Goal: Communication & Community: Answer question/provide support

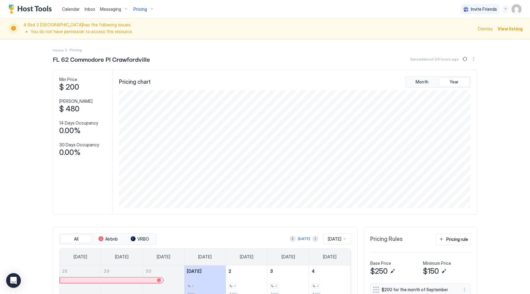
scroll to position [118, 353]
click at [74, 9] on span "Calendar" at bounding box center [71, 8] width 18 height 5
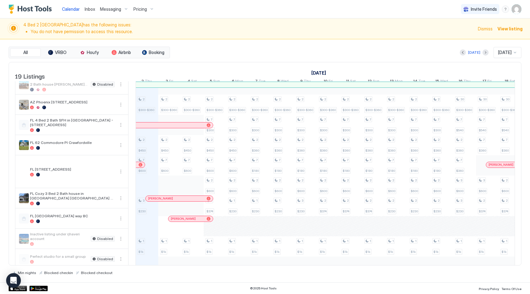
scroll to position [219, 0]
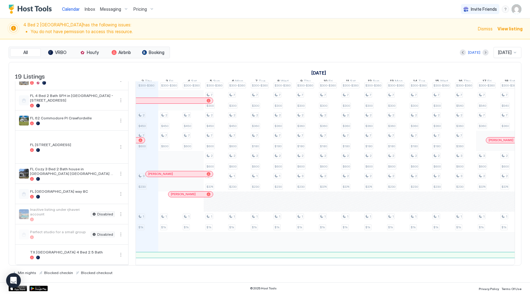
click at [141, 140] on div at bounding box center [141, 140] width 4 height 4
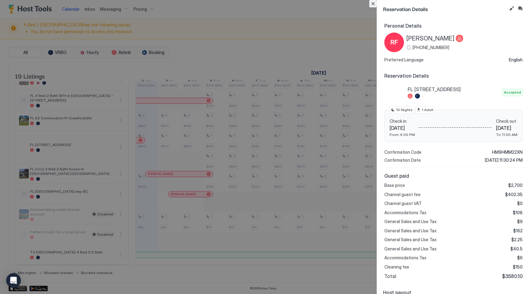
click at [372, 3] on button "Close" at bounding box center [373, 3] width 7 height 7
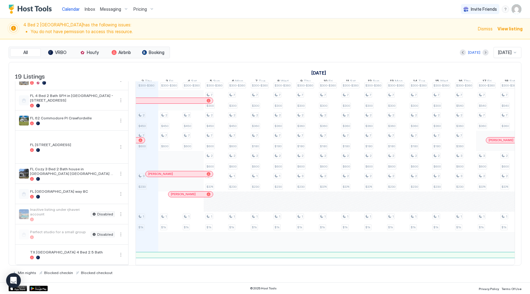
click at [89, 9] on span "Inbox" at bounding box center [90, 8] width 10 height 5
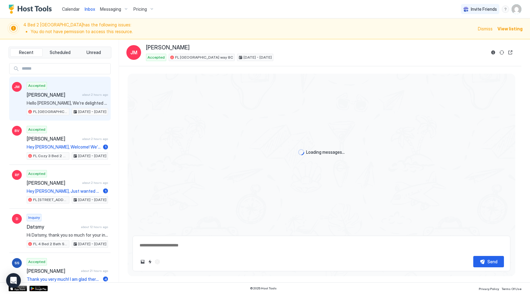
scroll to position [71, 0]
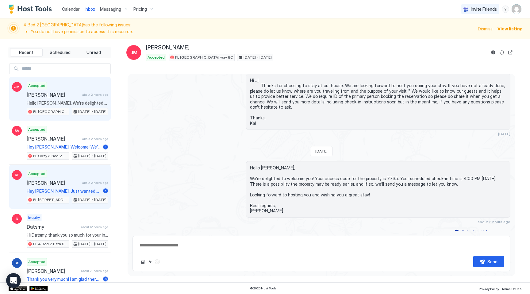
click at [58, 181] on span "[PERSON_NAME]" at bounding box center [53, 183] width 53 height 6
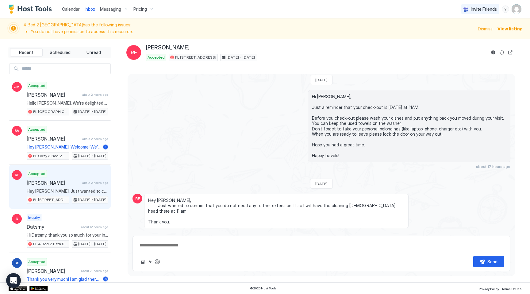
scroll to position [421, 0]
click at [187, 244] on textarea at bounding box center [321, 245] width 365 height 11
